Goal: Task Accomplishment & Management: Manage account settings

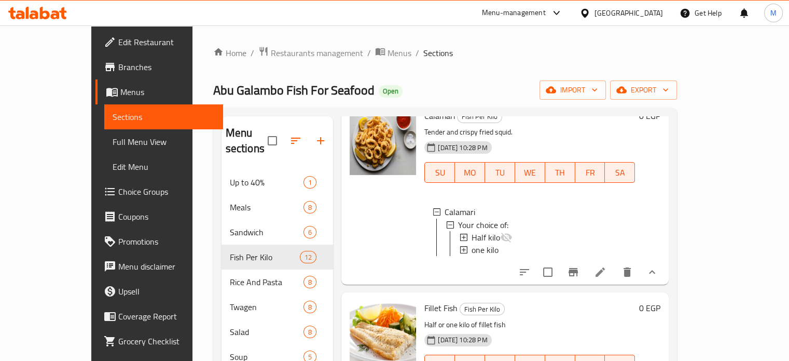
click at [546, 10] on div "Menu-management" at bounding box center [514, 13] width 64 height 12
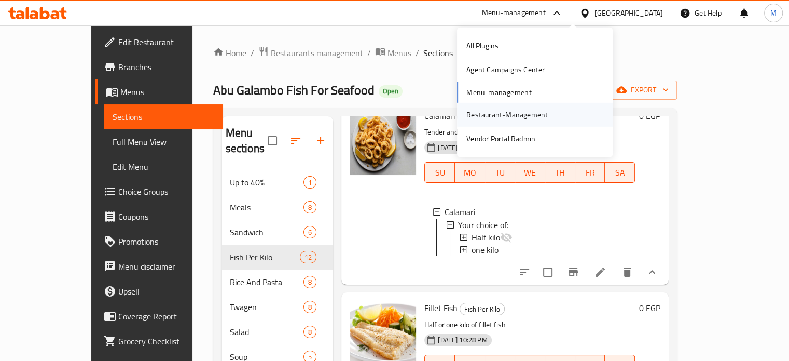
click at [496, 111] on div "Restaurant-Management" at bounding box center [506, 114] width 81 height 11
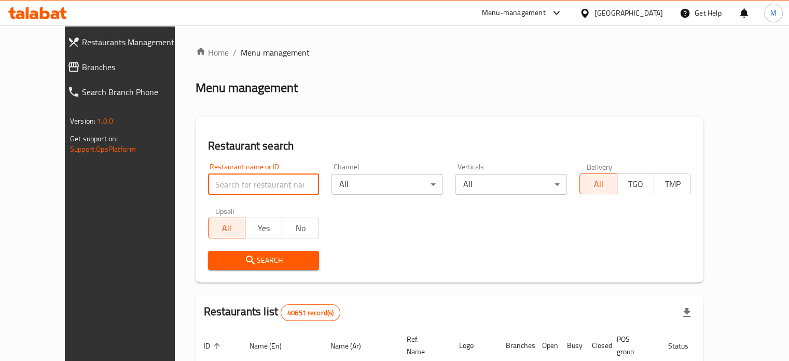
click at [213, 189] on input "search" at bounding box center [264, 184] width 112 height 21
type input "monginis"
click at [218, 252] on button "Search" at bounding box center [264, 260] width 112 height 19
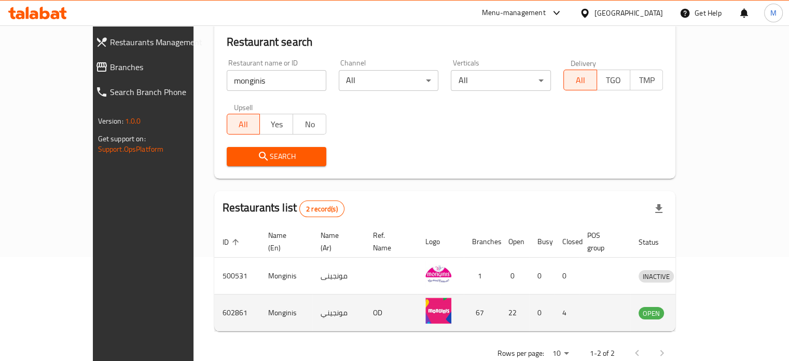
scroll to position [118, 0]
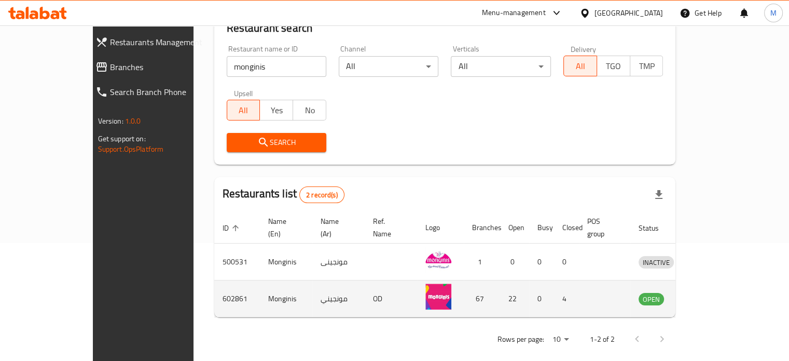
click at [707, 295] on icon "enhanced table" at bounding box center [700, 299] width 11 height 9
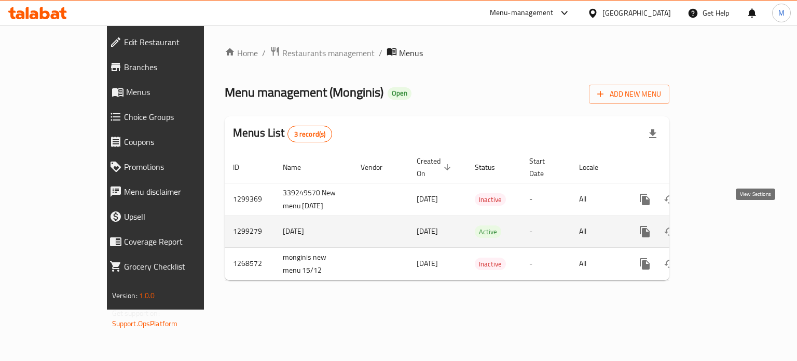
click at [732, 221] on link "enhanced table" at bounding box center [719, 231] width 25 height 25
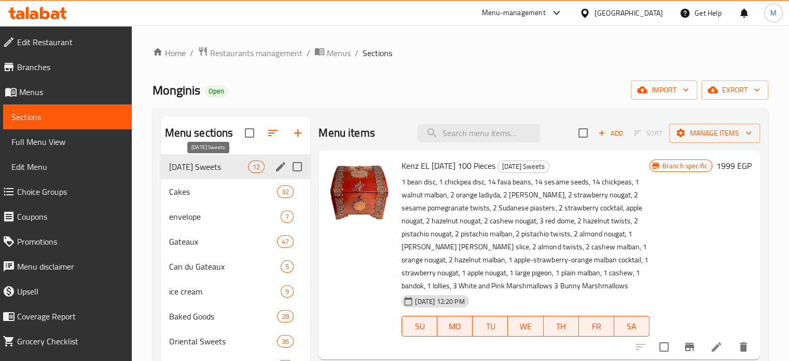
click at [238, 170] on span "[DATE] Sweets" at bounding box center [208, 166] width 79 height 12
click at [685, 346] on icon "Branch-specific-item" at bounding box center [689, 346] width 9 height 8
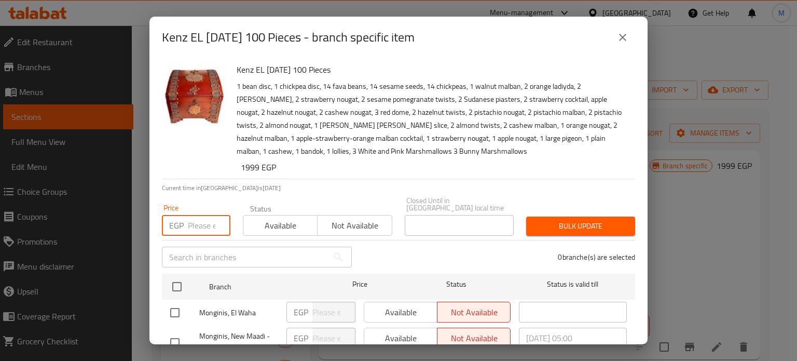
click at [194, 222] on input "number" at bounding box center [209, 225] width 43 height 21
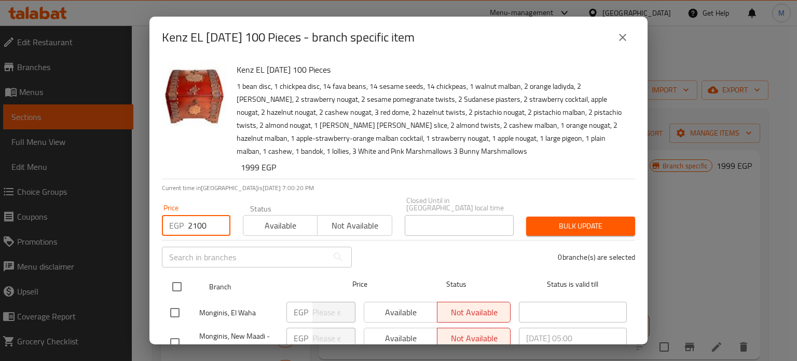
type input "2100"
click at [178, 281] on input "checkbox" at bounding box center [177, 287] width 22 height 22
checkbox input "true"
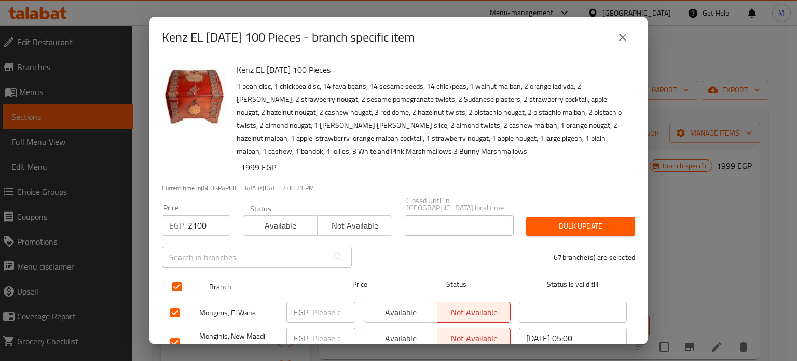
checkbox input "true"
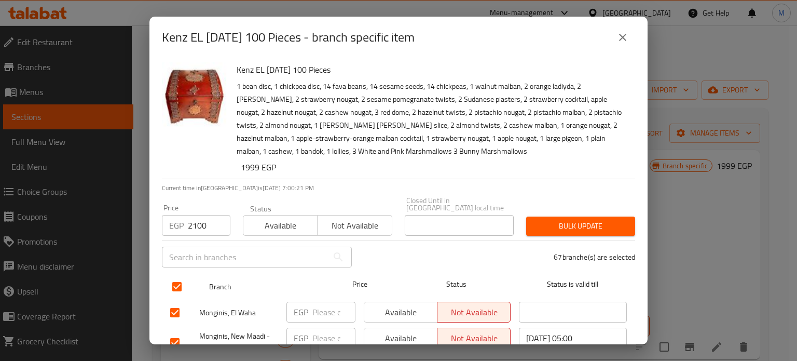
checkbox input "true"
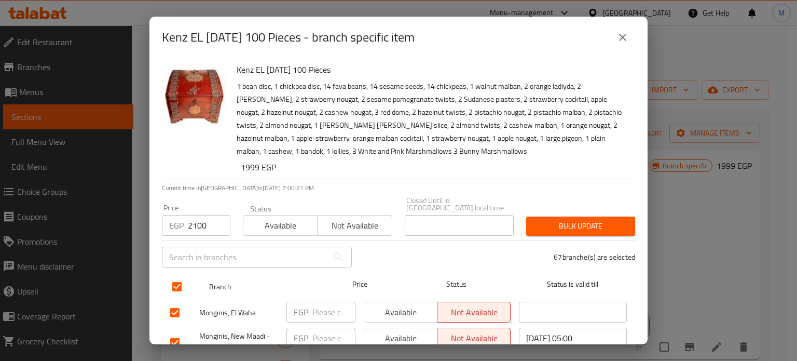
checkbox input "true"
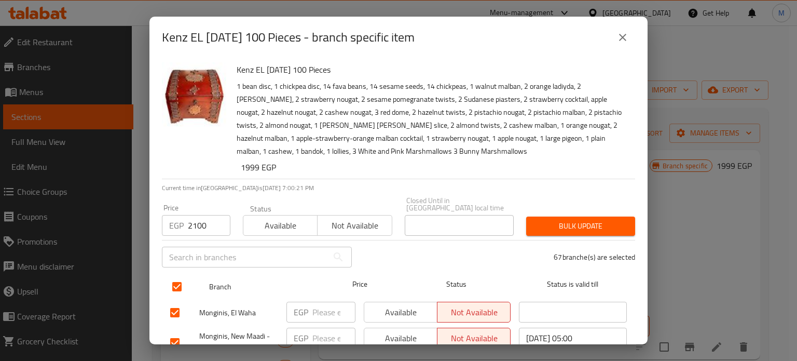
checkbox input "true"
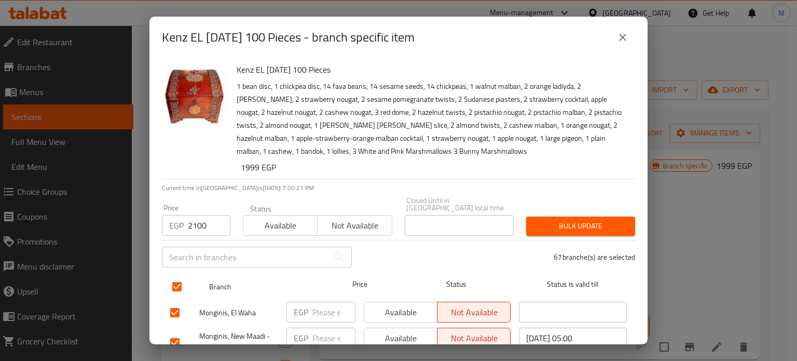
checkbox input "true"
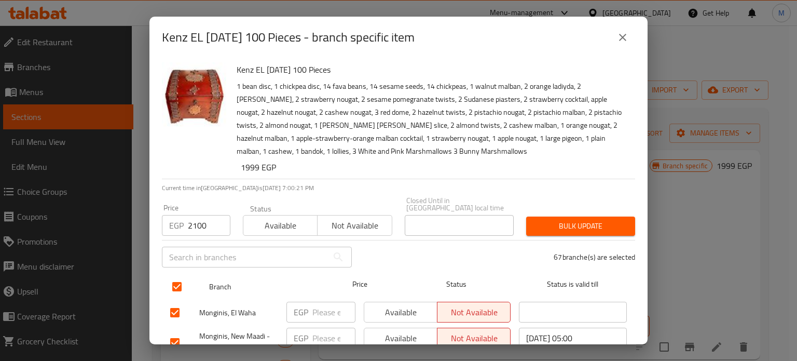
checkbox input "true"
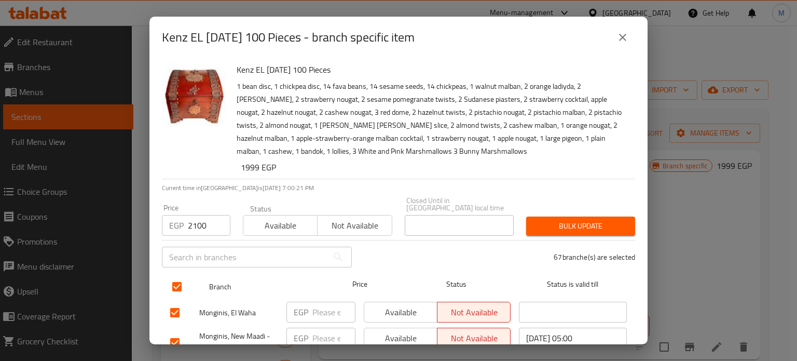
checkbox input "true"
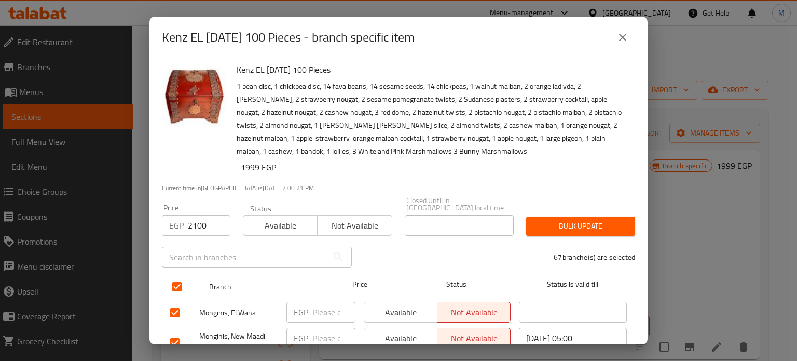
checkbox input "true"
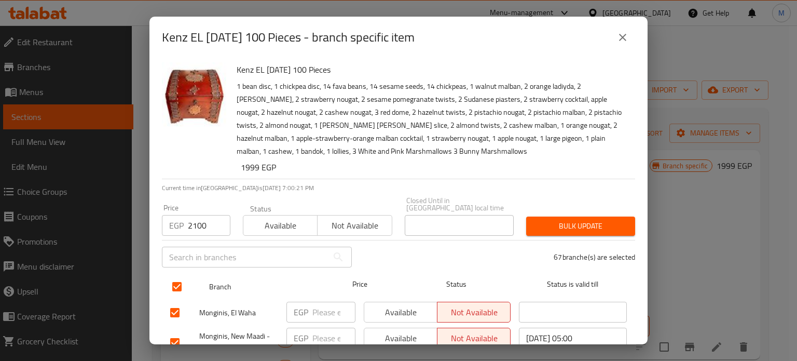
checkbox input "true"
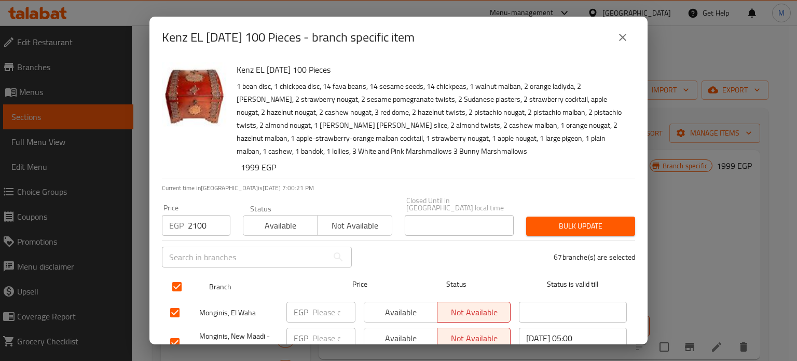
checkbox input "true"
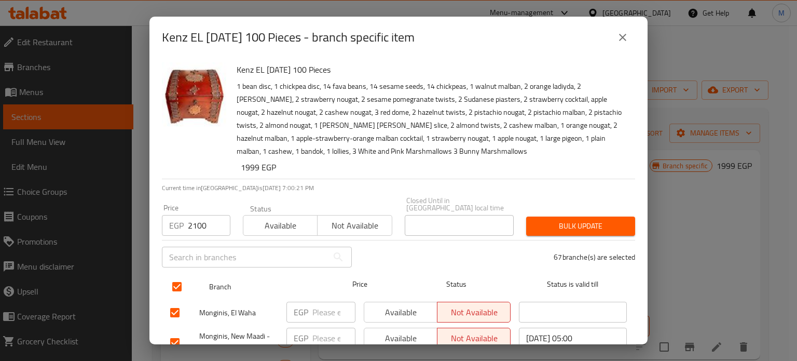
checkbox input "true"
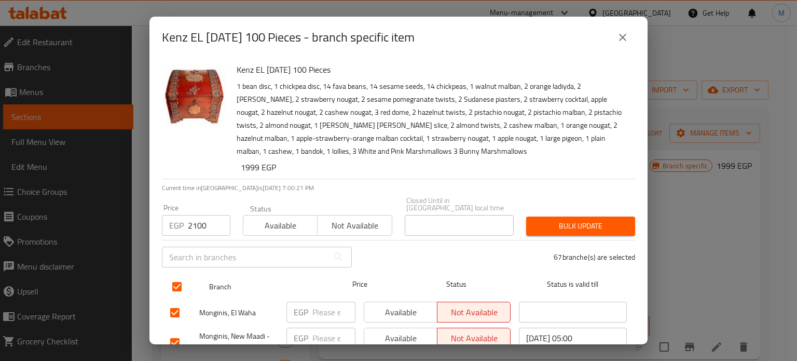
checkbox input "true"
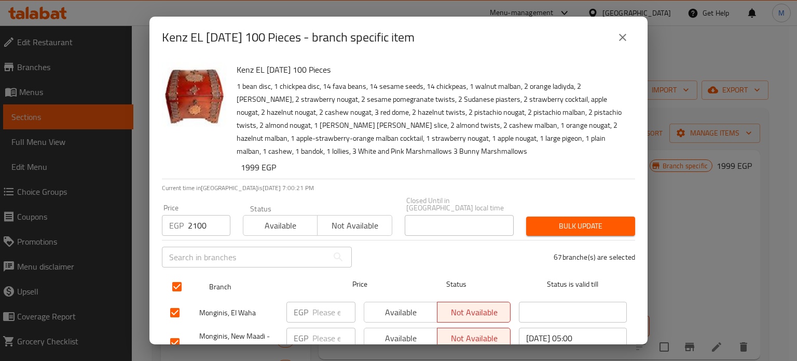
checkbox input "true"
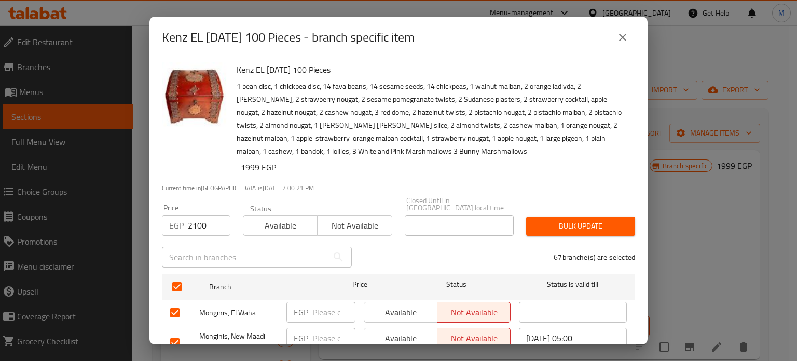
click at [570, 219] on span "Bulk update" at bounding box center [580, 225] width 92 height 13
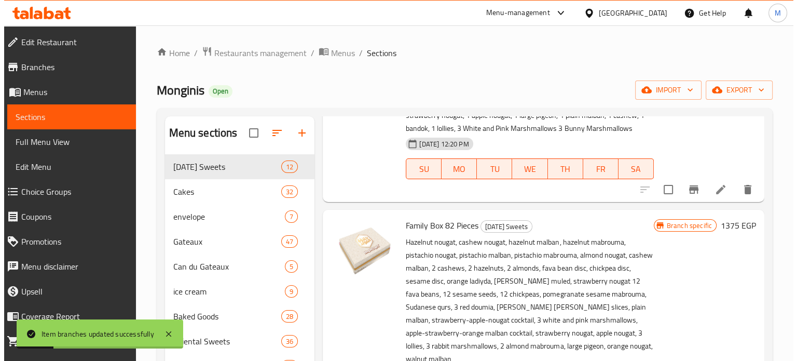
scroll to position [228, 0]
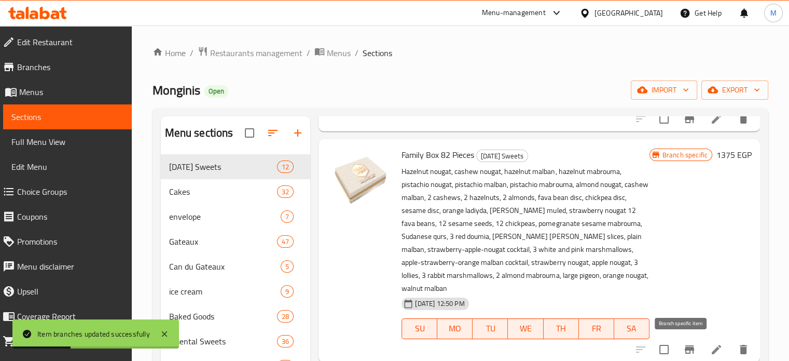
click at [683, 343] on icon "Branch-specific-item" at bounding box center [689, 349] width 12 height 12
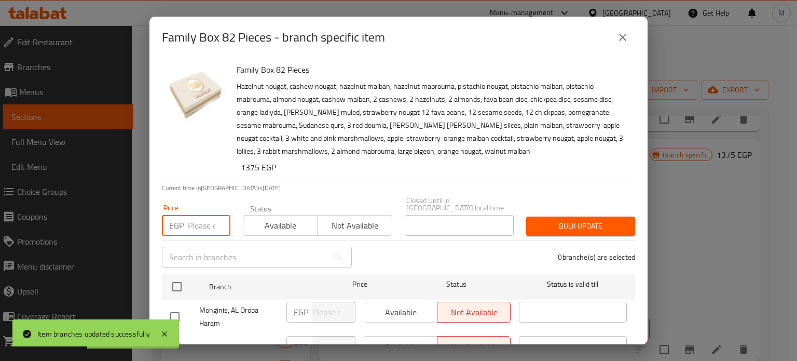
click at [205, 217] on input "number" at bounding box center [209, 225] width 43 height 21
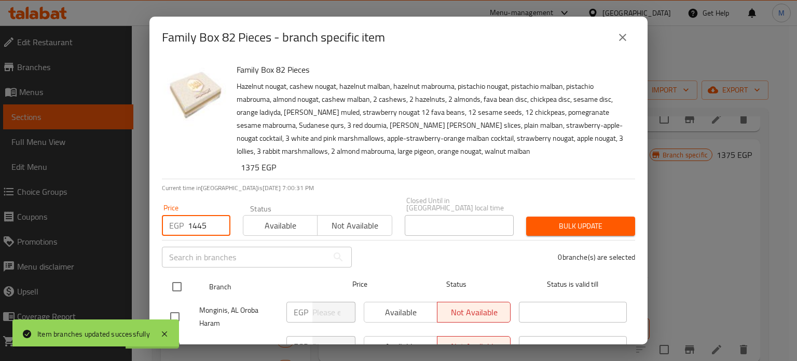
type input "1445"
click at [174, 278] on input "checkbox" at bounding box center [177, 287] width 22 height 22
checkbox input "true"
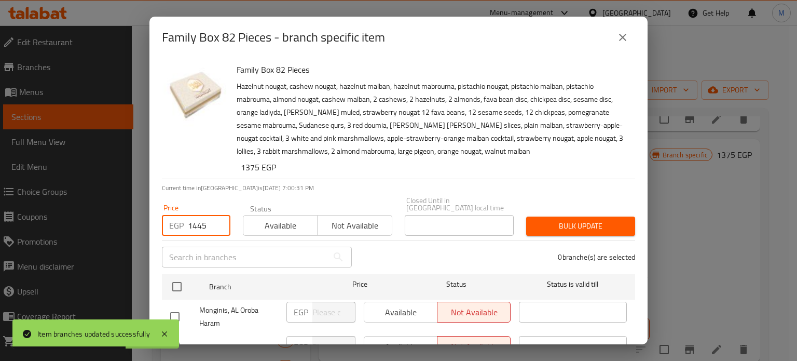
checkbox input "true"
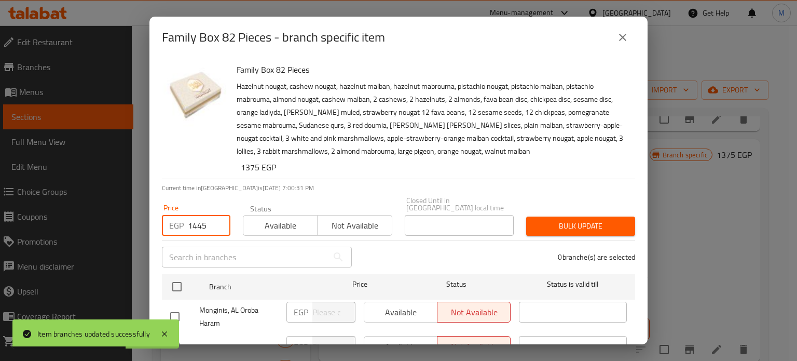
checkbox input "true"
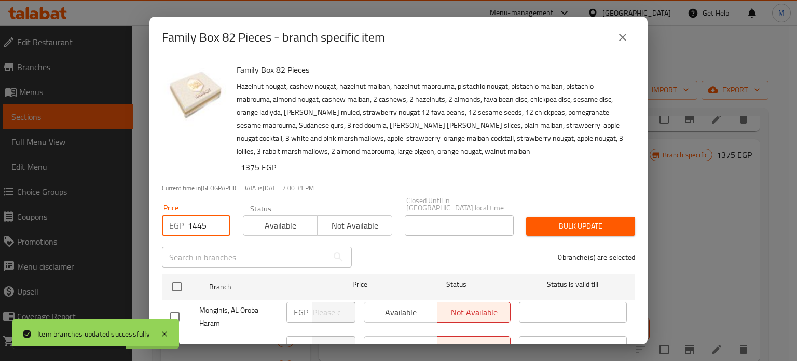
checkbox input "true"
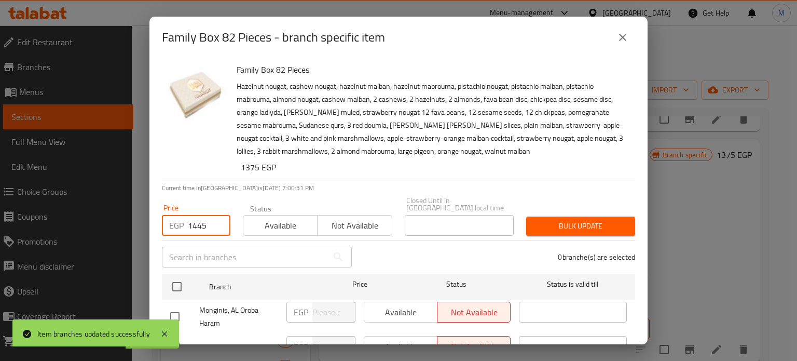
checkbox input "true"
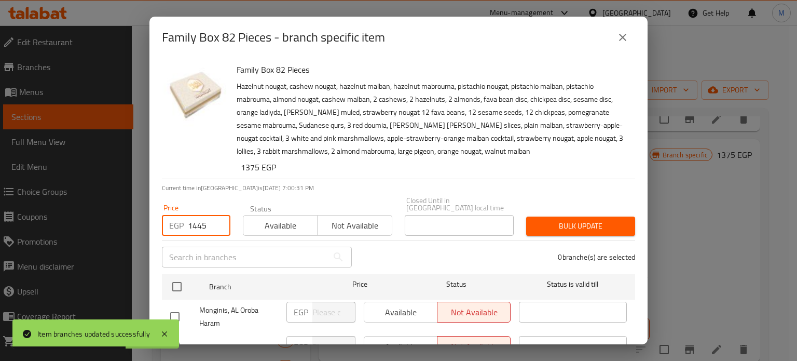
checkbox input "true"
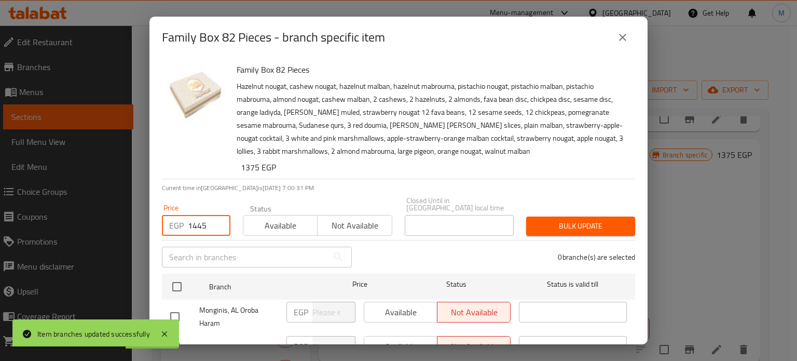
checkbox input "true"
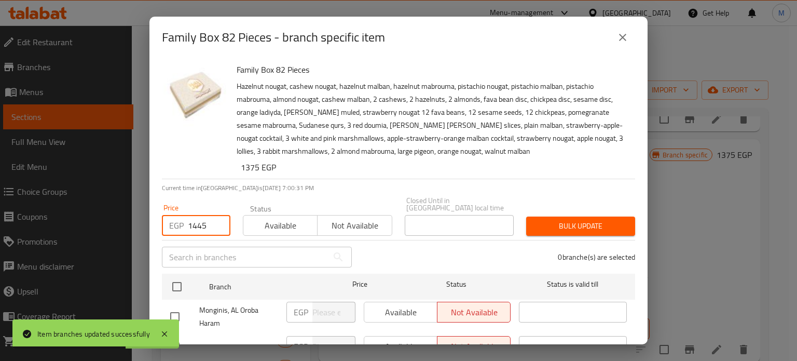
checkbox input "true"
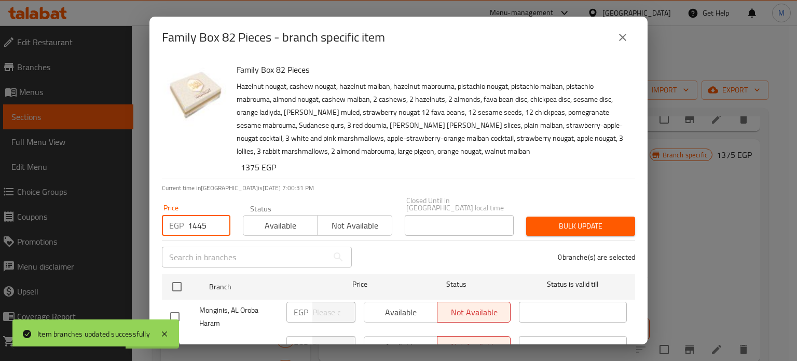
checkbox input "true"
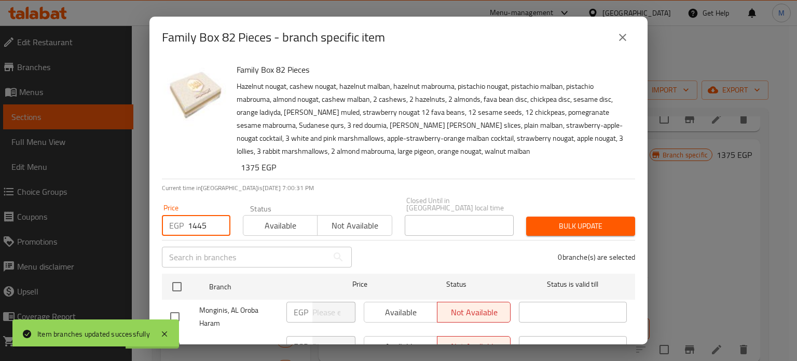
checkbox input "true"
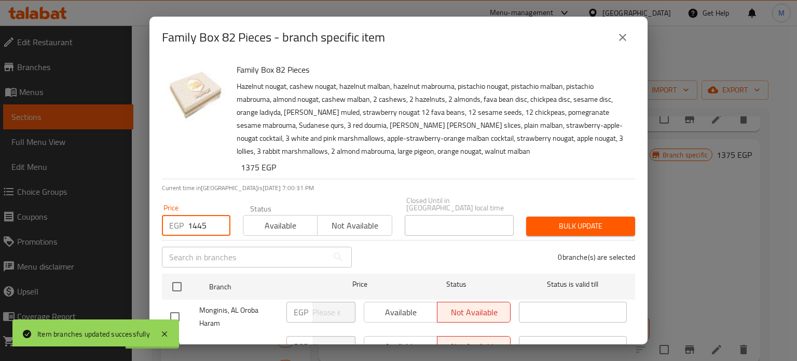
checkbox input "true"
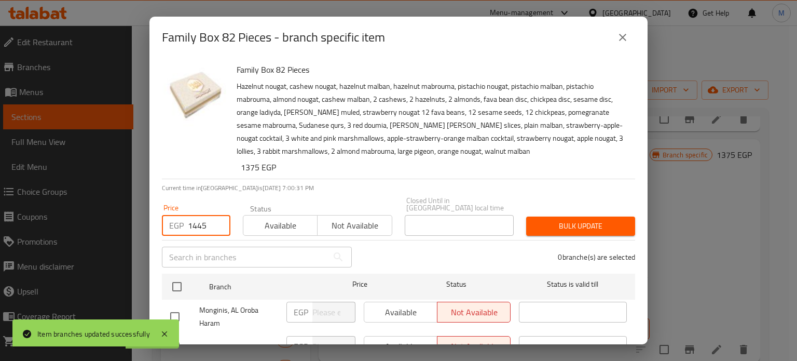
checkbox input "true"
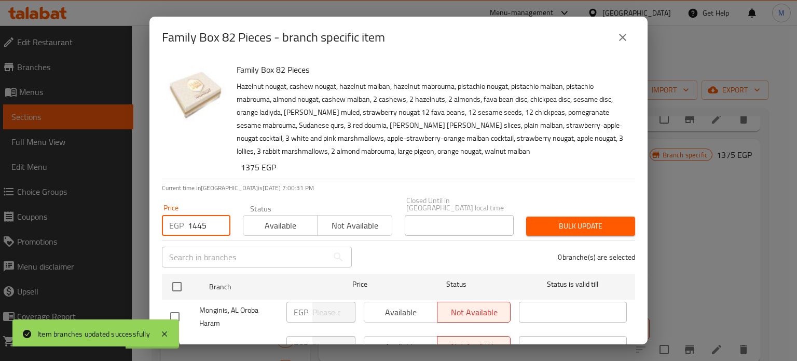
checkbox input "true"
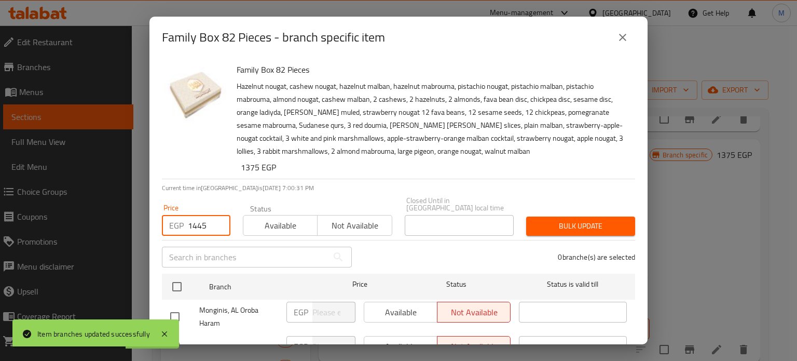
checkbox input "true"
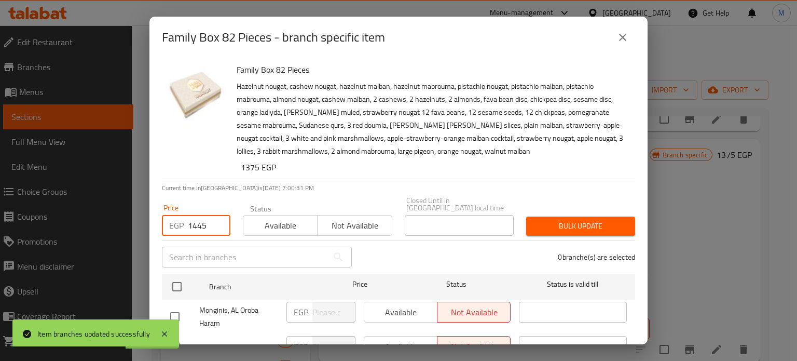
checkbox input "true"
click at [577, 219] on span "Bulk update" at bounding box center [580, 225] width 92 height 13
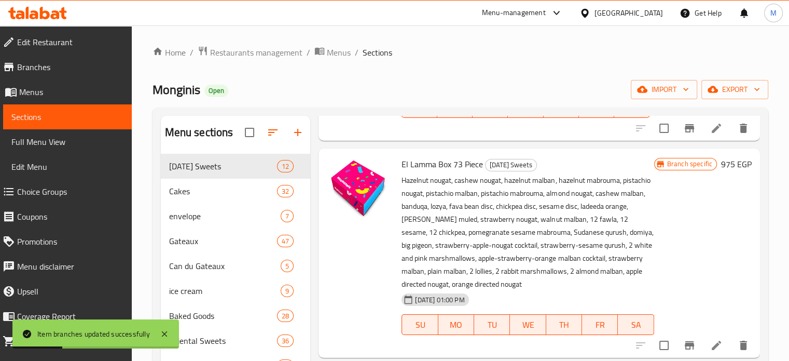
scroll to position [485, 0]
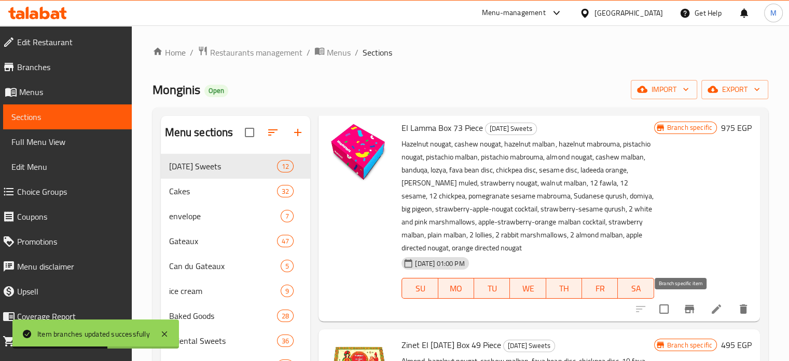
click at [685, 309] on icon "Branch-specific-item" at bounding box center [689, 309] width 9 height 8
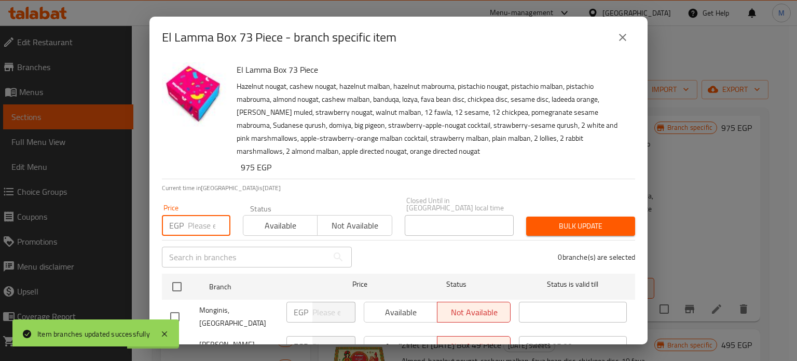
click at [193, 215] on input "number" at bounding box center [209, 225] width 43 height 21
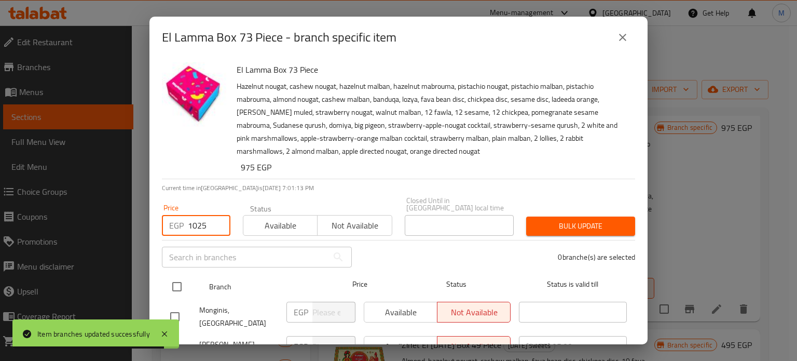
type input "1025"
click at [176, 277] on input "checkbox" at bounding box center [177, 287] width 22 height 22
checkbox input "true"
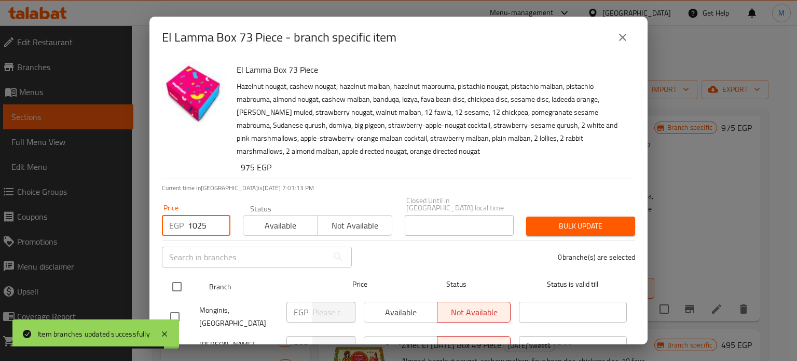
checkbox input "true"
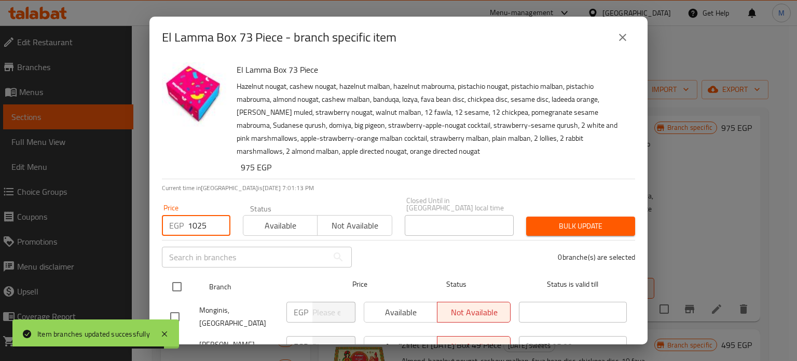
checkbox input "true"
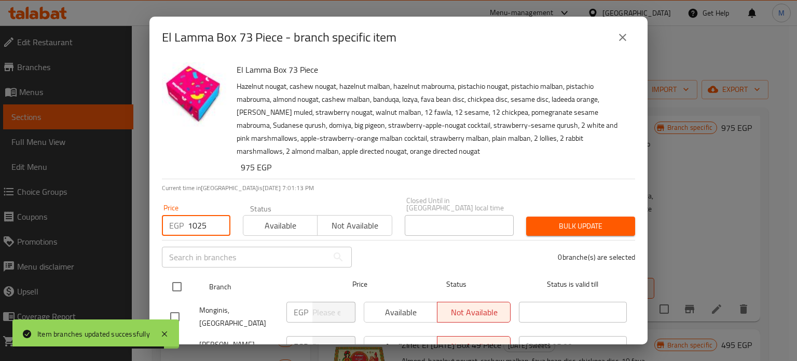
checkbox input "true"
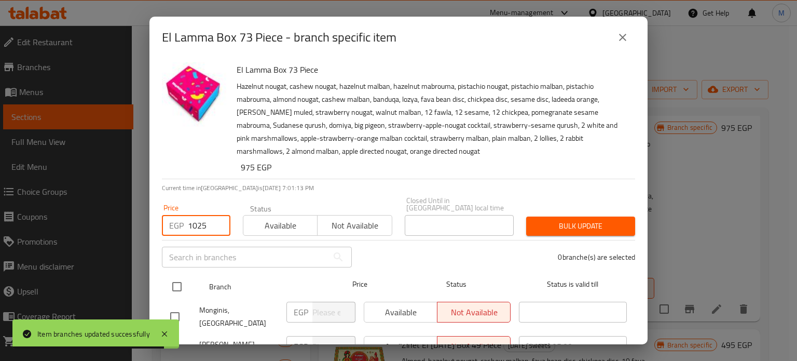
checkbox input "true"
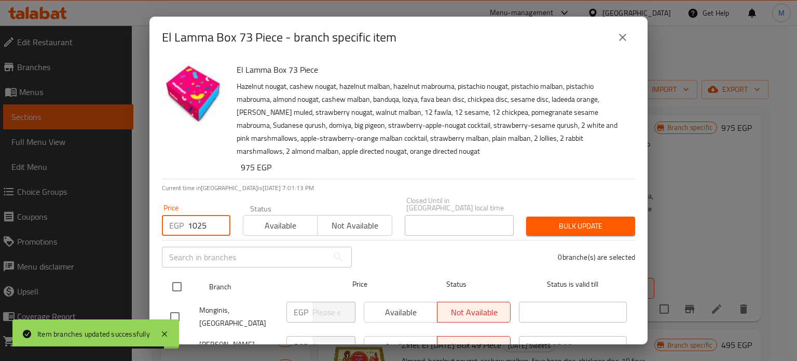
checkbox input "true"
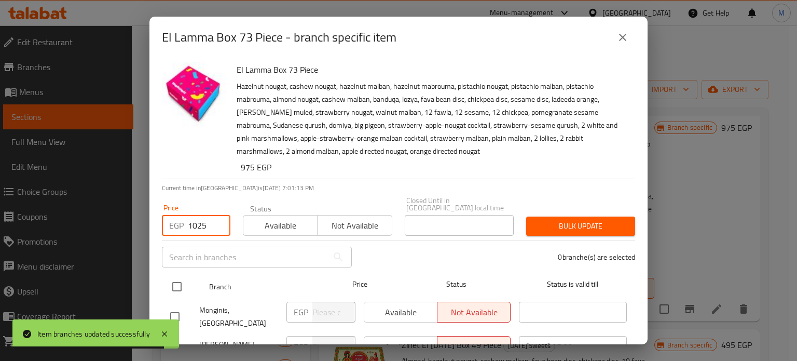
checkbox input "true"
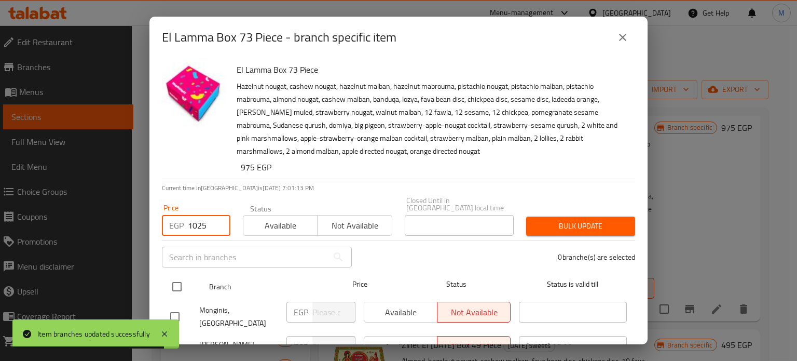
checkbox input "true"
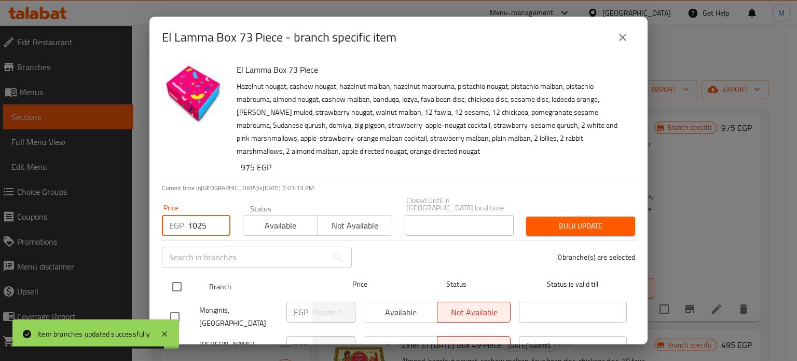
checkbox input "true"
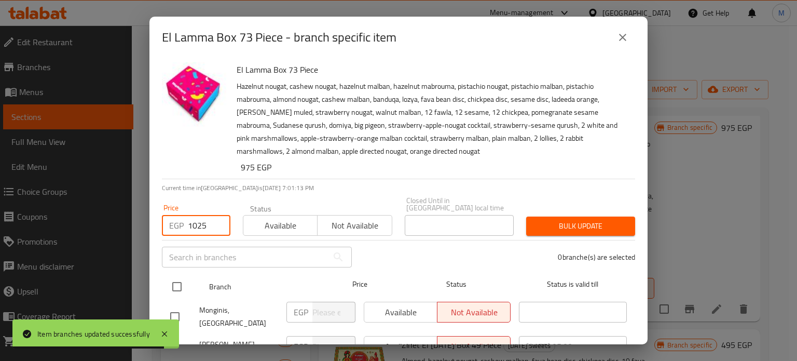
checkbox input "true"
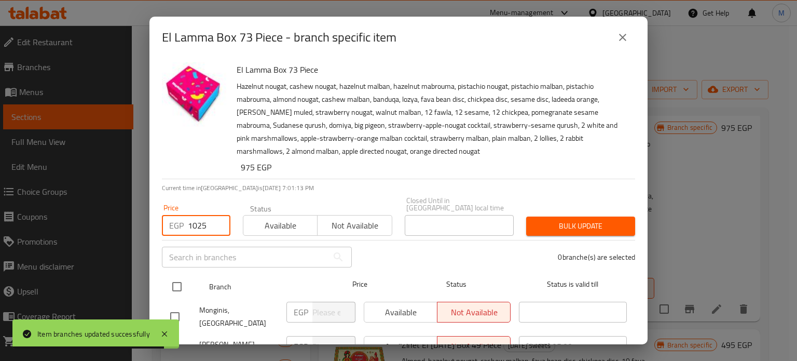
checkbox input "true"
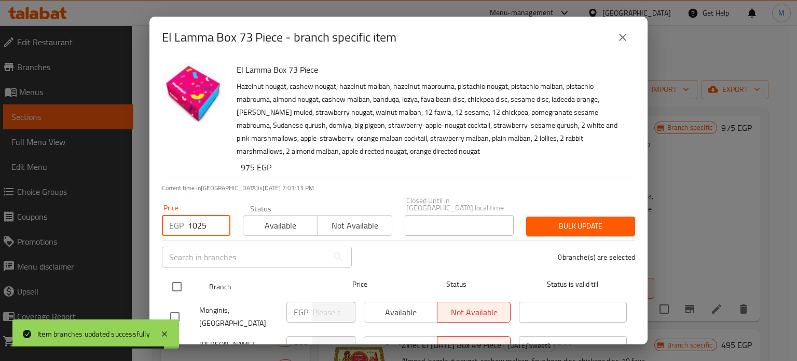
checkbox input "true"
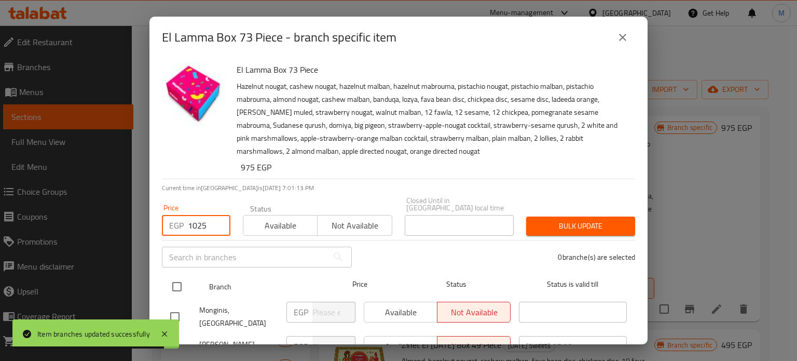
checkbox input "true"
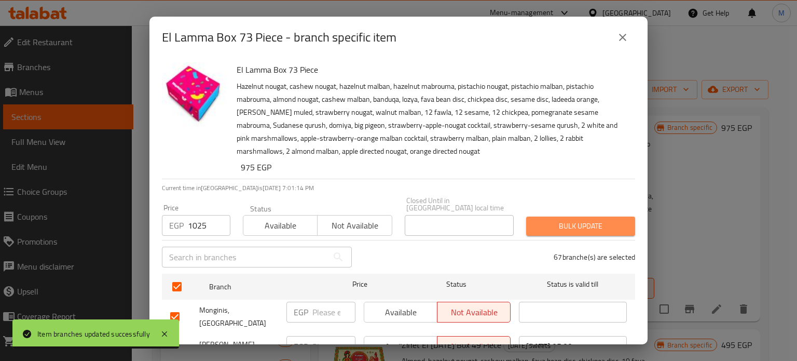
click at [589, 219] on span "Bulk update" at bounding box center [580, 225] width 92 height 13
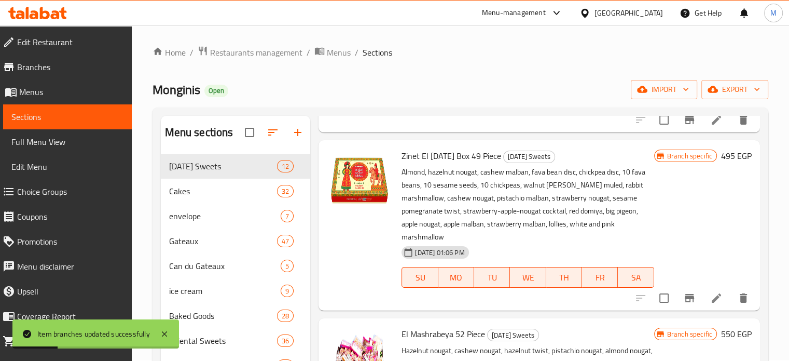
scroll to position [694, 0]
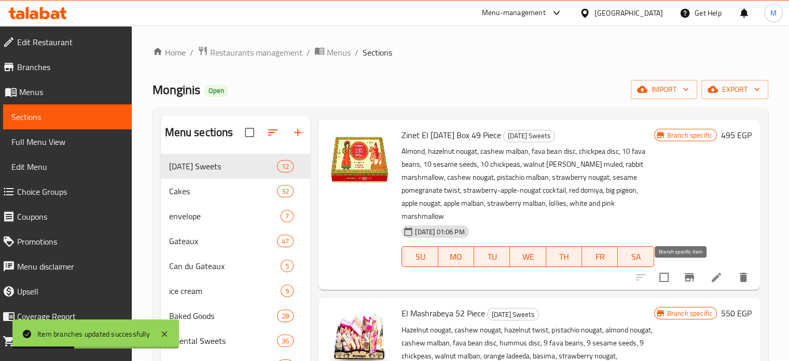
click at [685, 277] on icon "Branch-specific-item" at bounding box center [689, 277] width 9 height 8
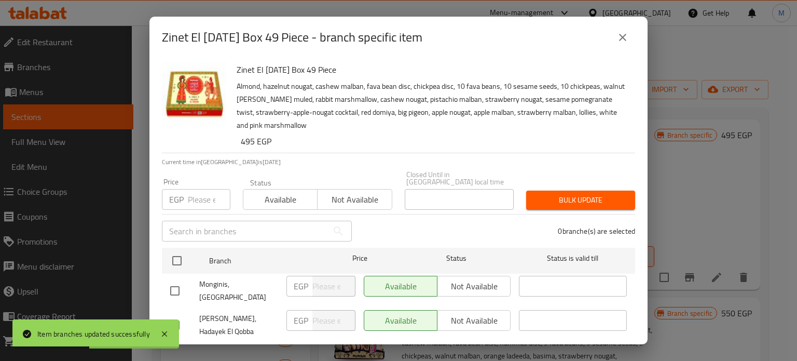
click at [201, 195] on input "number" at bounding box center [209, 199] width 43 height 21
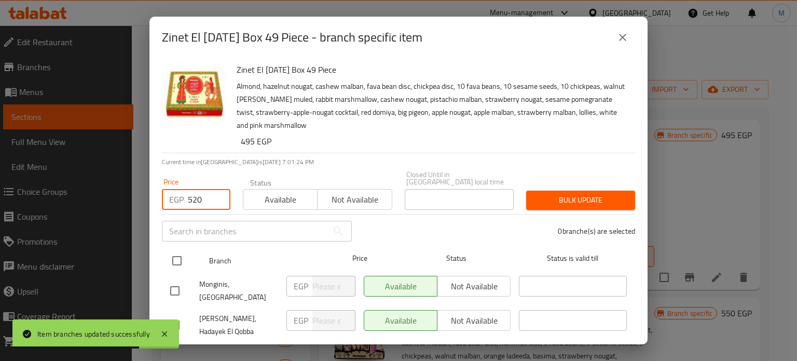
click at [178, 255] on input "checkbox" at bounding box center [177, 261] width 22 height 22
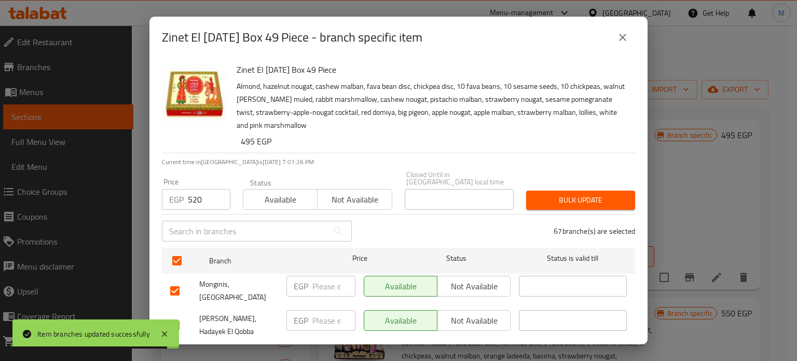
click at [560, 194] on span "Bulk update" at bounding box center [580, 200] width 92 height 13
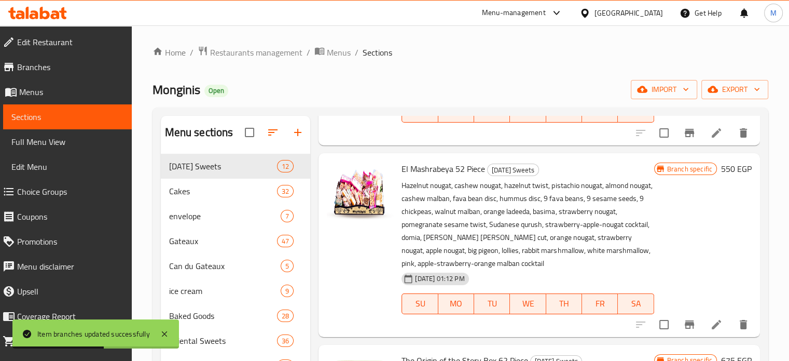
scroll to position [844, 0]
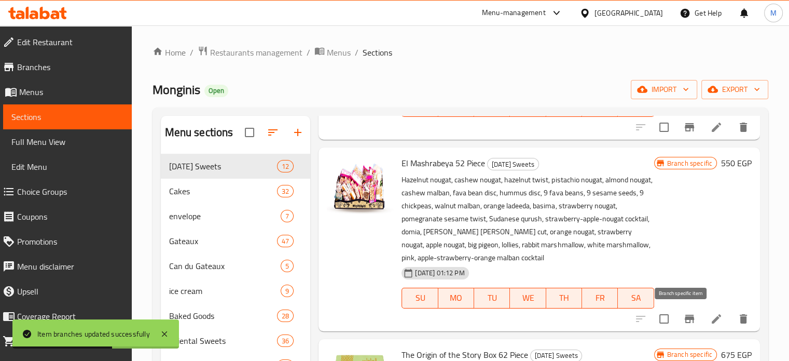
click at [685, 317] on icon "Branch-specific-item" at bounding box center [689, 318] width 9 height 8
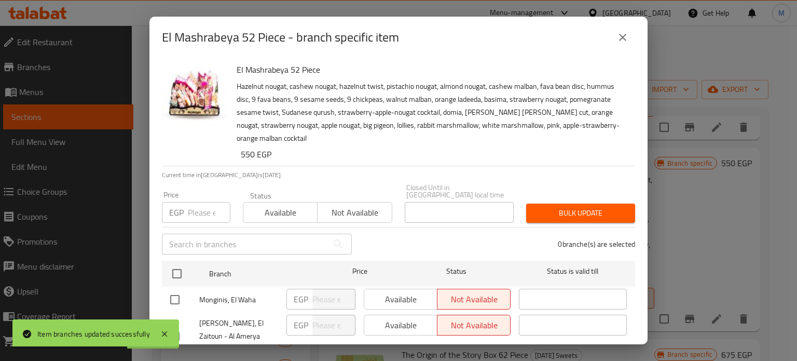
click at [202, 202] on input "number" at bounding box center [209, 212] width 43 height 21
click at [180, 265] on input "checkbox" at bounding box center [177, 274] width 22 height 22
click at [564, 207] on span "Bulk update" at bounding box center [580, 213] width 92 height 13
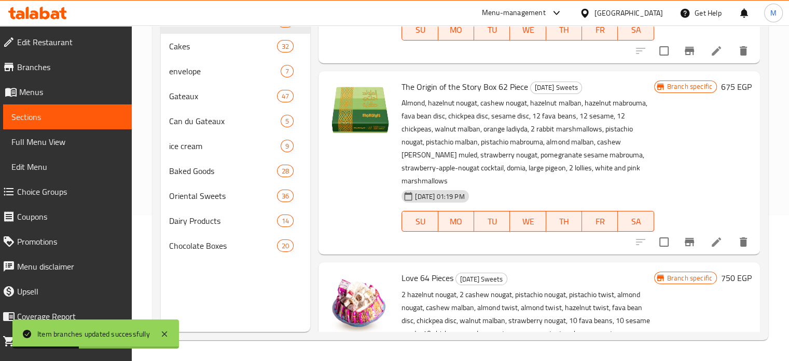
scroll to position [1001, 0]
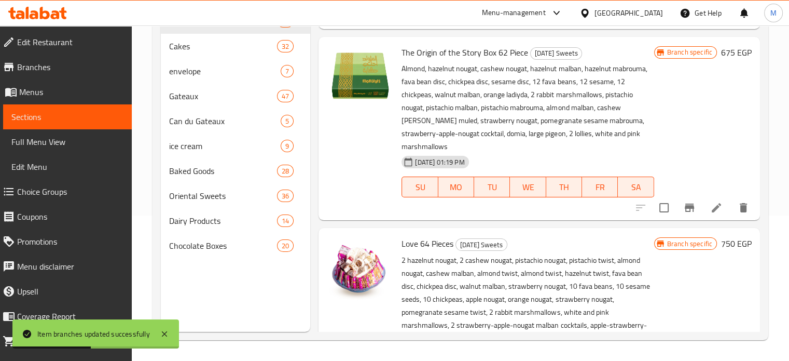
click at [685, 206] on icon "Branch-specific-item" at bounding box center [689, 207] width 9 height 8
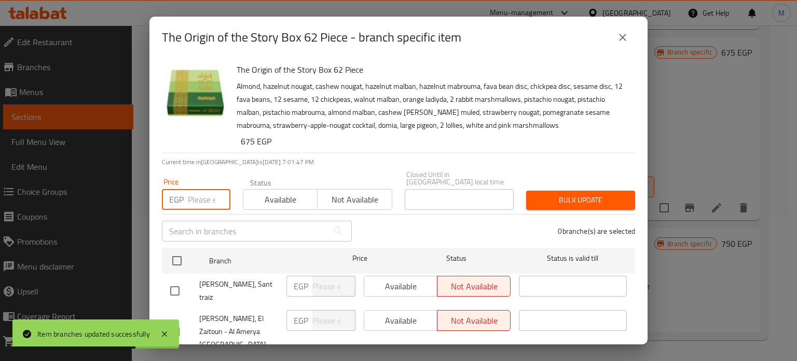
click at [200, 189] on input "number" at bounding box center [209, 199] width 43 height 21
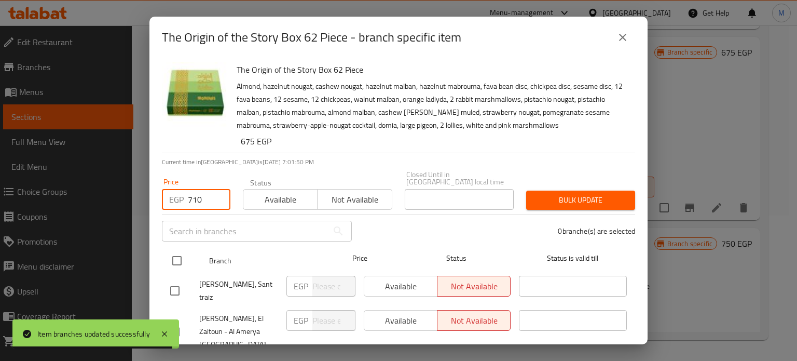
click at [181, 254] on input "checkbox" at bounding box center [177, 261] width 22 height 22
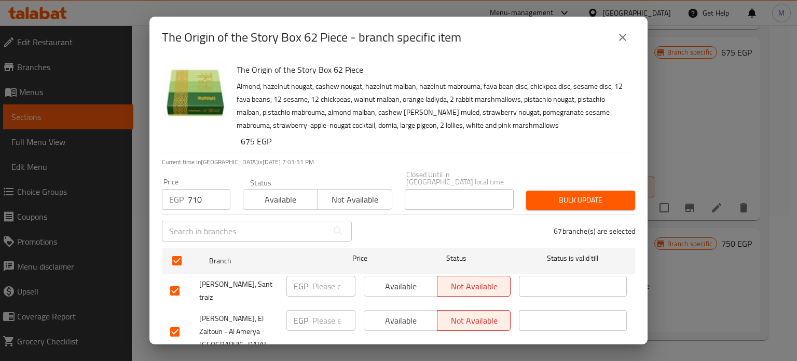
click at [587, 190] on button "Bulk update" at bounding box center [580, 199] width 109 height 19
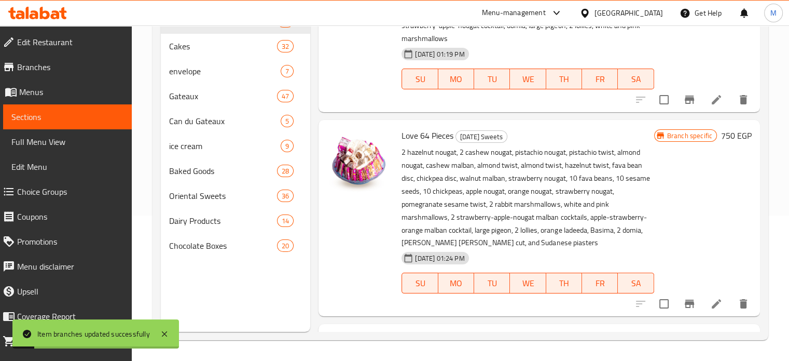
scroll to position [1130, 0]
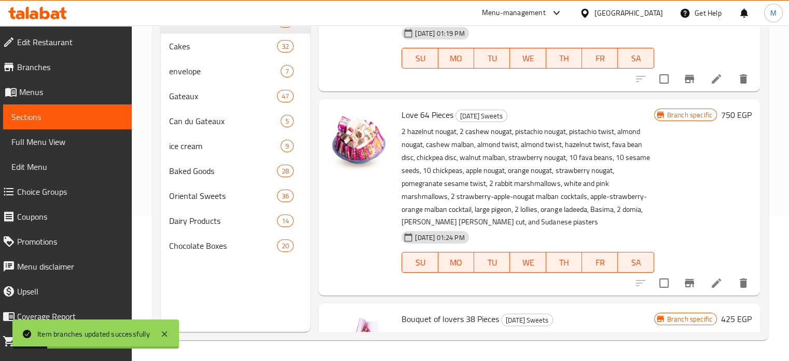
click at [685, 283] on icon "Branch-specific-item" at bounding box center [689, 283] width 9 height 8
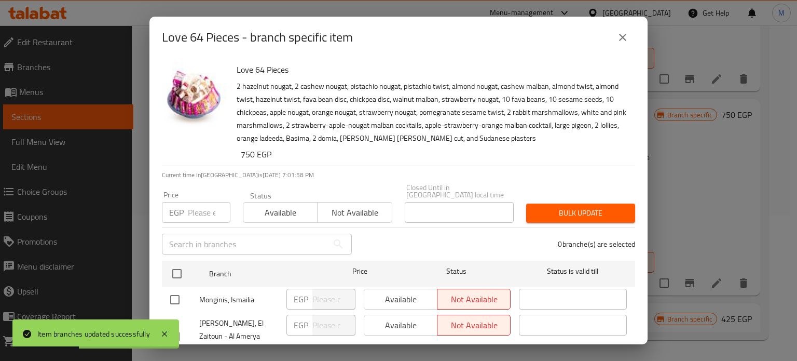
click at [197, 211] on input "number" at bounding box center [209, 212] width 43 height 21
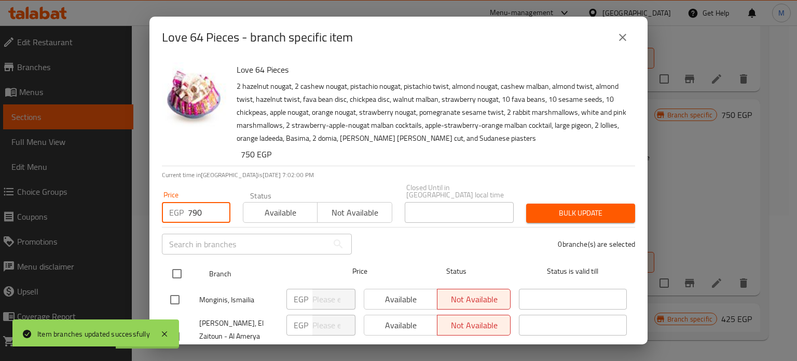
click at [174, 264] on input "checkbox" at bounding box center [177, 274] width 22 height 22
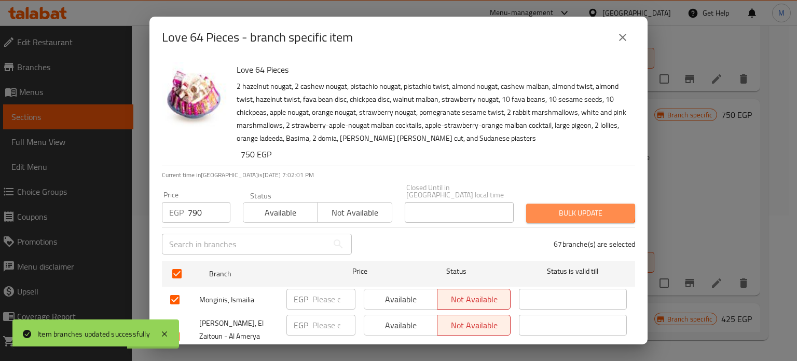
click at [571, 203] on button "Bulk update" at bounding box center [580, 212] width 109 height 19
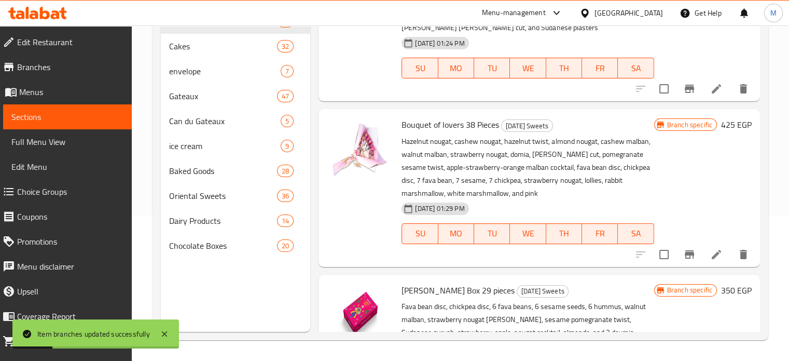
scroll to position [1337, 0]
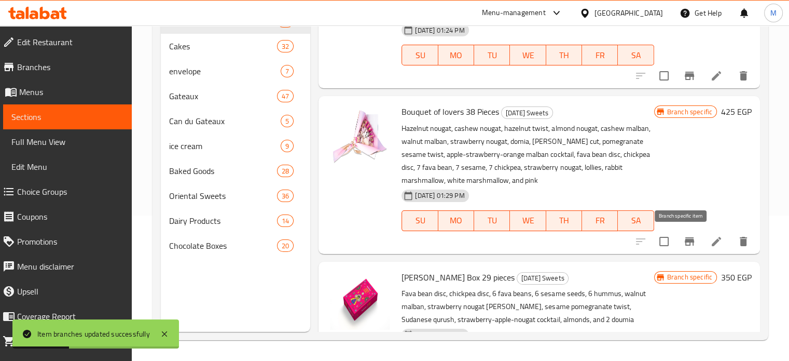
click at [685, 242] on icon "Branch-specific-item" at bounding box center [689, 241] width 9 height 8
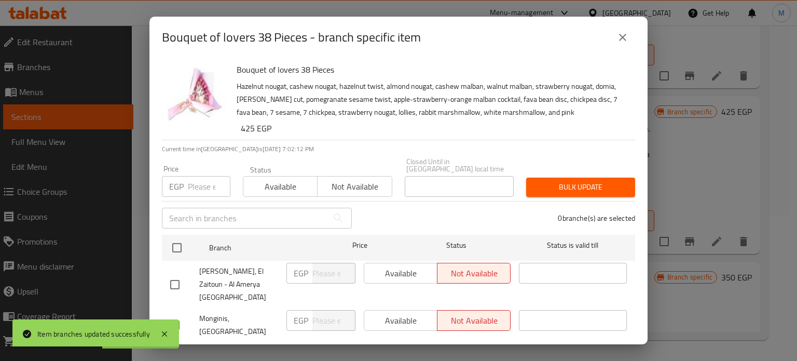
click at [199, 181] on input "number" at bounding box center [209, 186] width 43 height 21
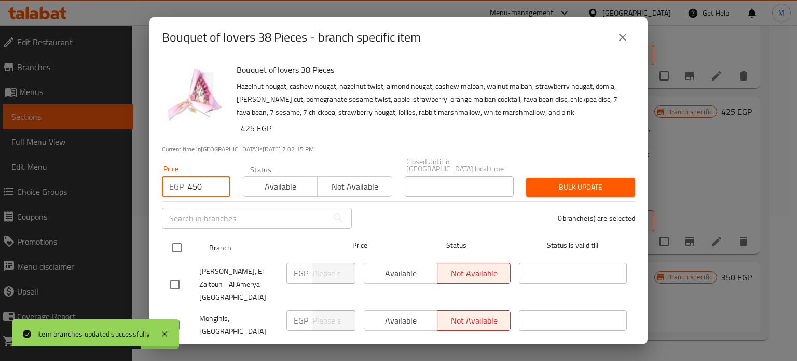
click at [178, 241] on input "checkbox" at bounding box center [177, 248] width 22 height 22
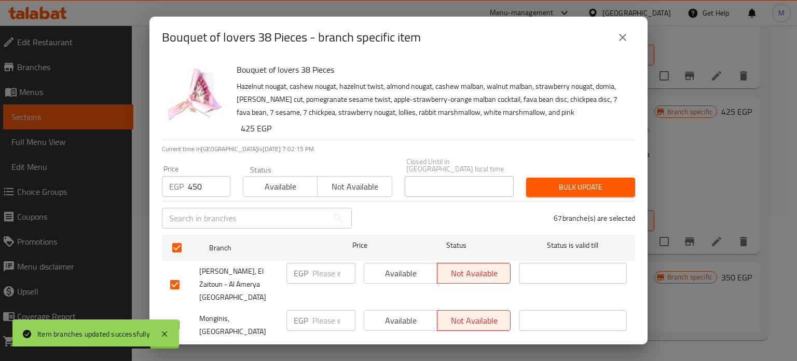
click at [573, 181] on span "Bulk update" at bounding box center [580, 187] width 92 height 13
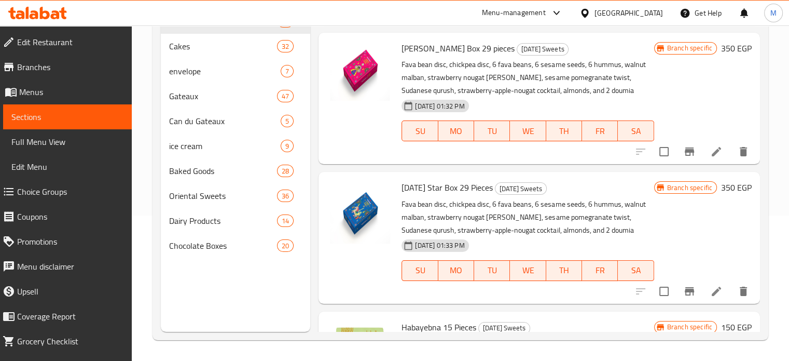
scroll to position [1550, 0]
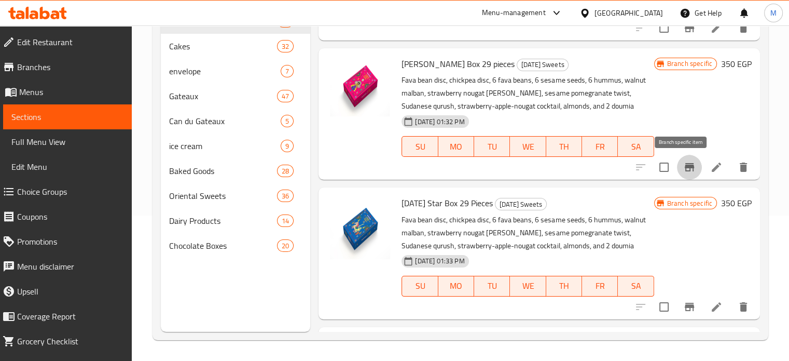
click at [684, 172] on icon "Branch-specific-item" at bounding box center [689, 167] width 12 height 12
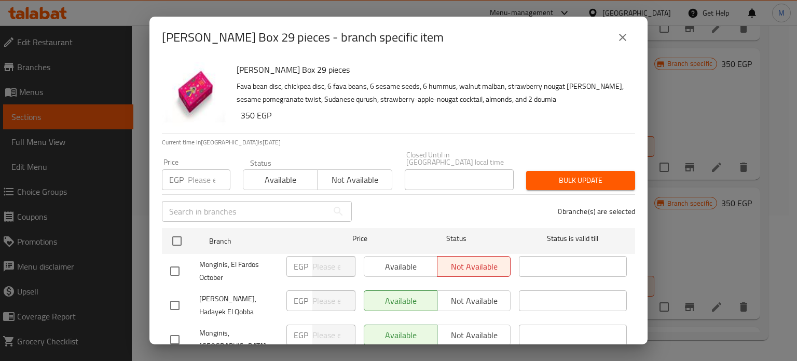
click at [191, 172] on input "number" at bounding box center [209, 179] width 43 height 21
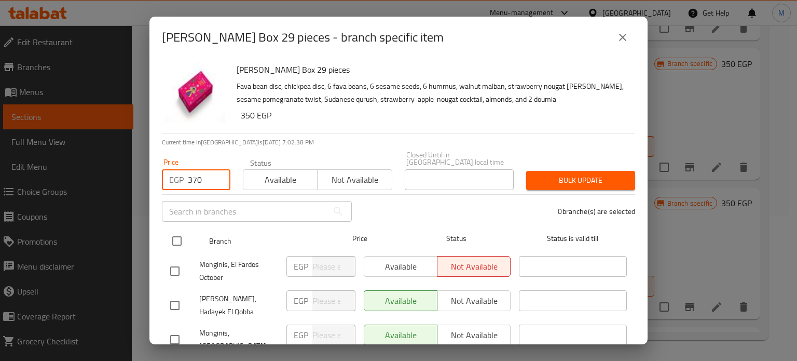
click at [181, 230] on input "checkbox" at bounding box center [177, 241] width 22 height 22
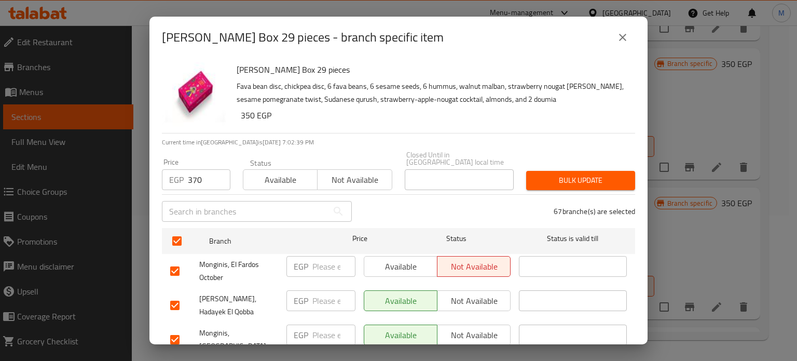
click at [556, 174] on span "Bulk update" at bounding box center [580, 180] width 92 height 13
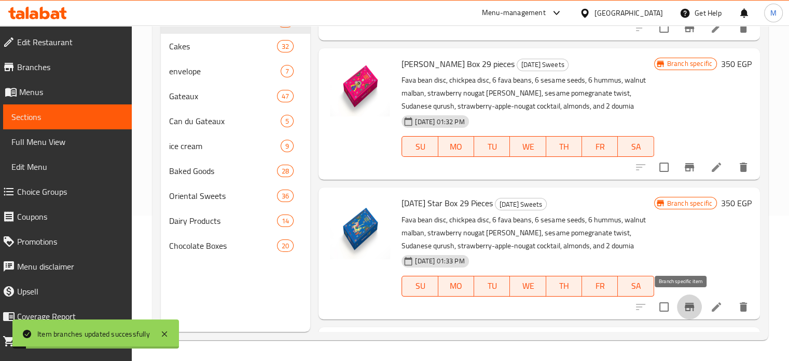
click at [685, 306] on icon "Branch-specific-item" at bounding box center [689, 307] width 9 height 8
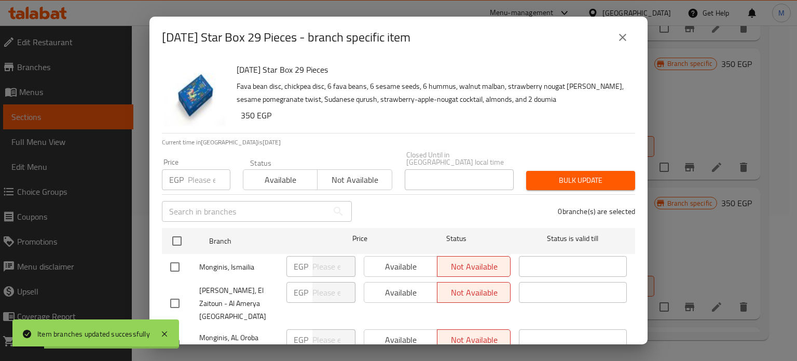
click at [200, 177] on input "number" at bounding box center [209, 179] width 43 height 21
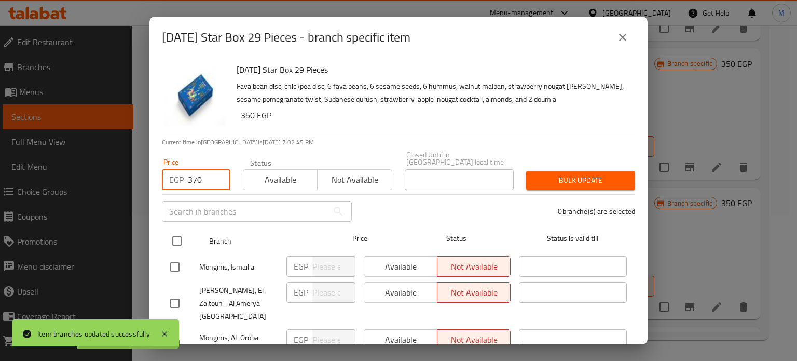
click at [183, 230] on input "checkbox" at bounding box center [177, 241] width 22 height 22
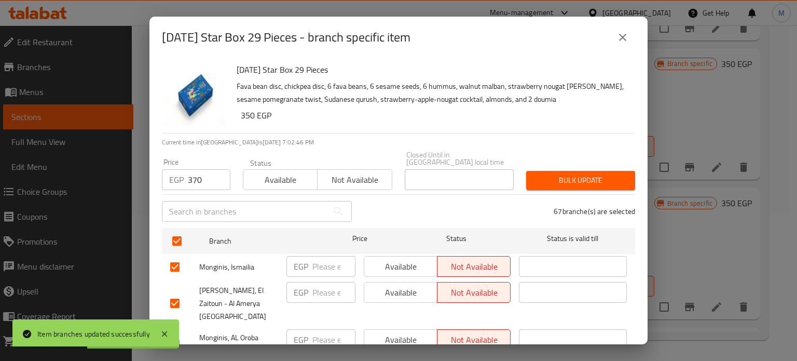
click at [575, 174] on span "Bulk update" at bounding box center [580, 180] width 92 height 13
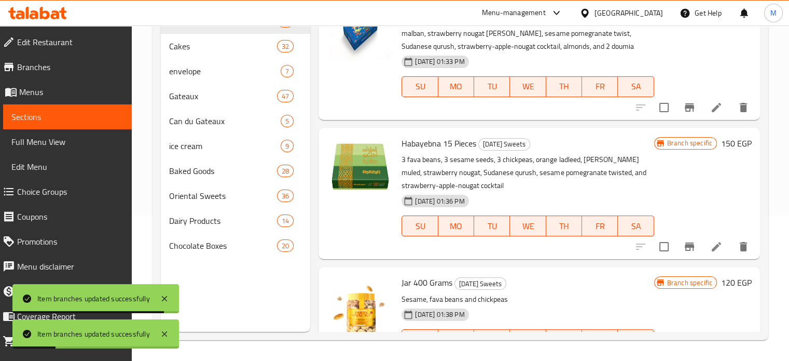
scroll to position [1768, 0]
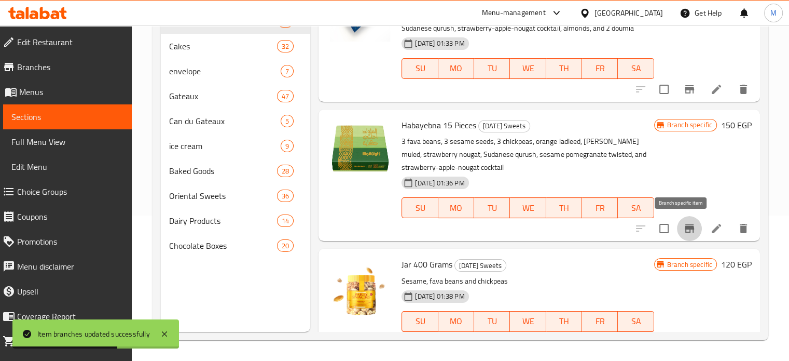
click at [685, 226] on icon "Branch-specific-item" at bounding box center [689, 228] width 9 height 8
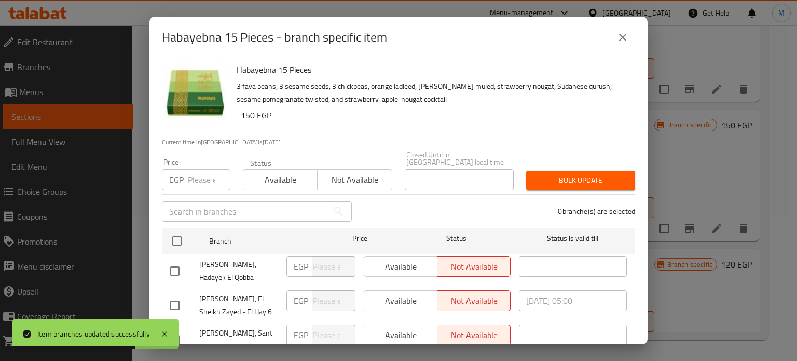
click at [197, 176] on input "number" at bounding box center [209, 179] width 43 height 21
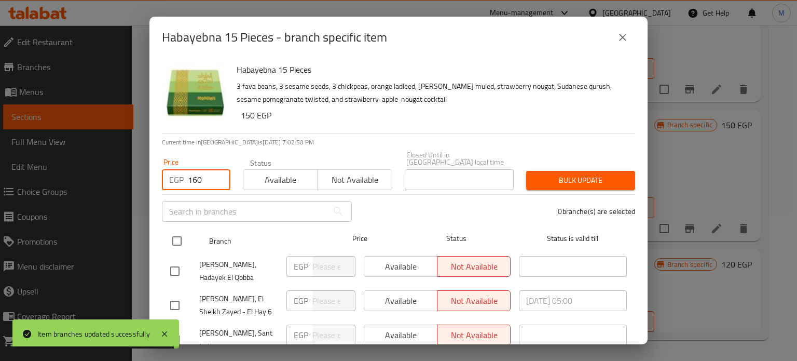
click at [178, 234] on input "checkbox" at bounding box center [177, 241] width 22 height 22
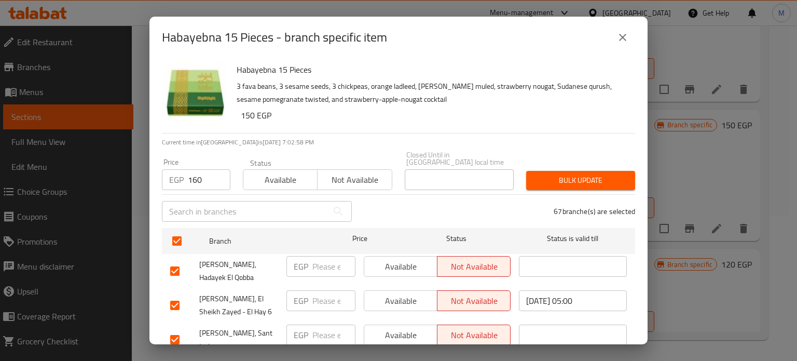
click at [582, 175] on span "Bulk update" at bounding box center [580, 180] width 92 height 13
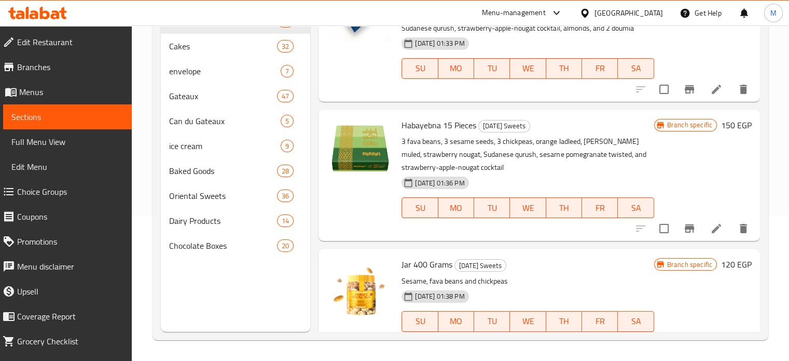
scroll to position [1790, 0]
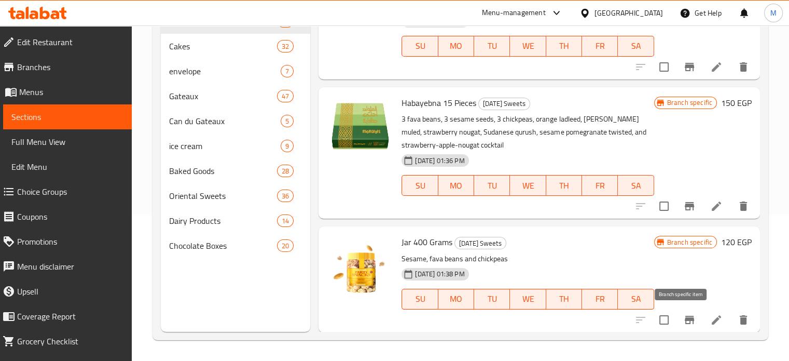
click at [685, 319] on icon "Branch-specific-item" at bounding box center [689, 319] width 9 height 8
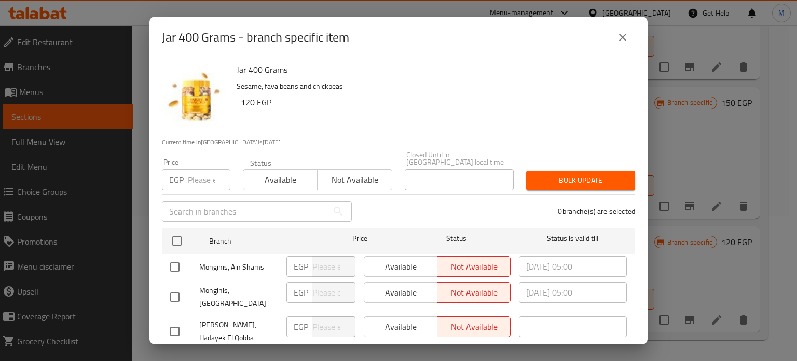
click at [199, 169] on input "number" at bounding box center [209, 179] width 43 height 21
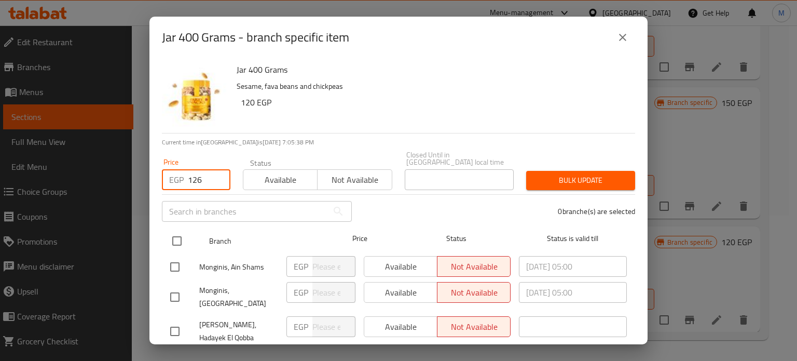
click at [184, 234] on input "checkbox" at bounding box center [177, 241] width 22 height 22
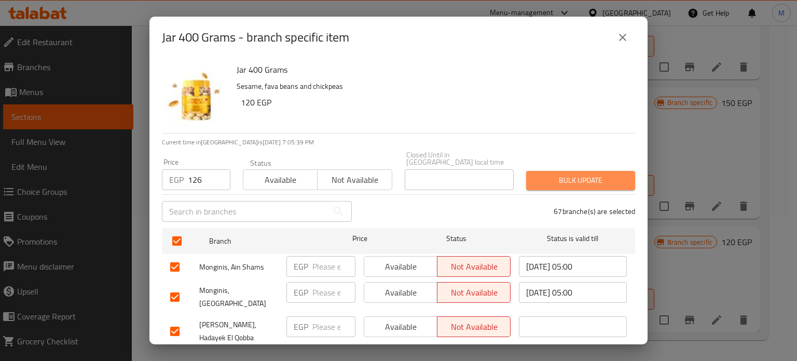
click at [609, 174] on span "Bulk update" at bounding box center [580, 180] width 92 height 13
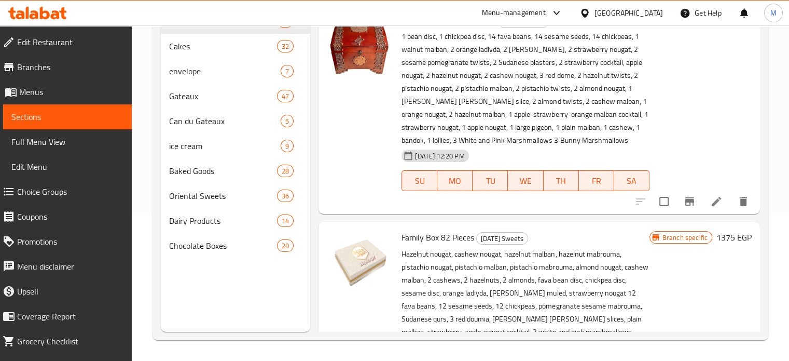
scroll to position [0, 0]
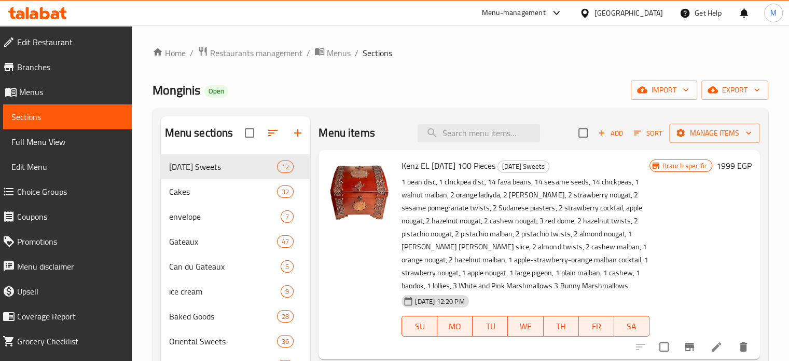
click at [722, 269] on div "Branch specific 1999 EGP" at bounding box center [701, 254] width 102 height 193
